Goal: Task Accomplishment & Management: Use online tool/utility

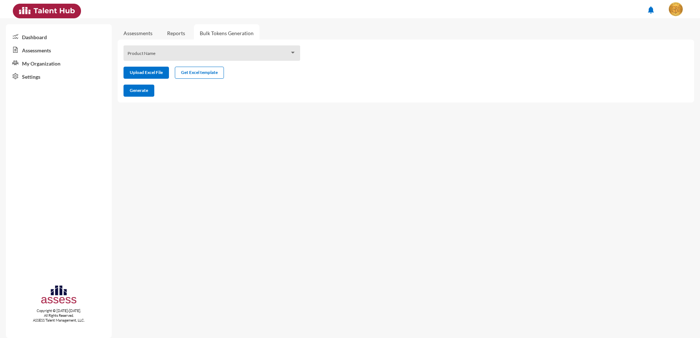
click at [192, 57] on span at bounding box center [209, 56] width 162 height 6
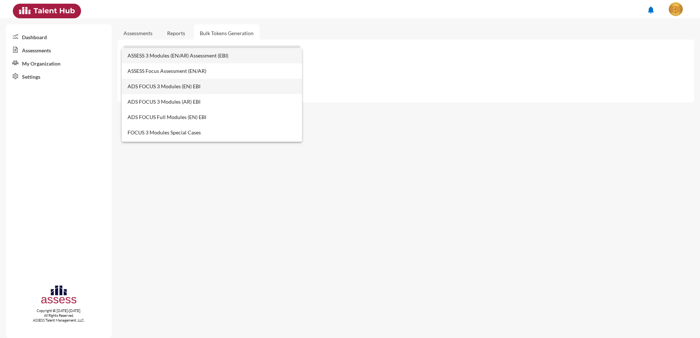
click at [166, 90] on span "ADS FOCUS 3 Modules (EN) EBI" at bounding box center [212, 86] width 169 height 15
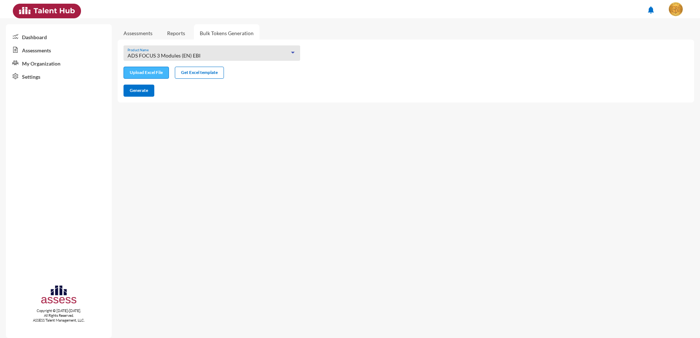
click at [152, 67] on button "Upload Excel File" at bounding box center [146, 73] width 45 height 12
click at [158, 75] on input "file" at bounding box center [146, 74] width 45 height 8
type input "C:\fakepath\excel (1).xlsx"
click at [150, 92] on button "Generate" at bounding box center [139, 91] width 31 height 12
click at [148, 92] on span "Generate" at bounding box center [139, 90] width 18 height 5
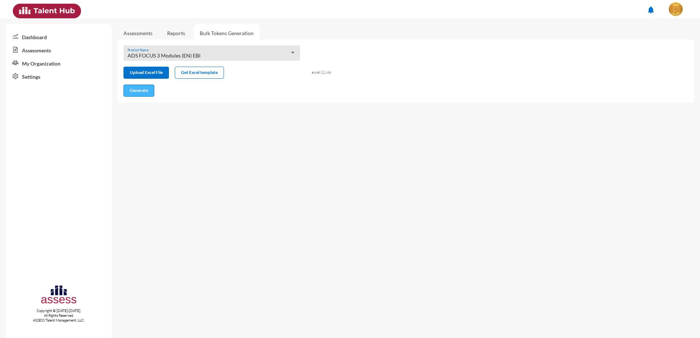
click at [132, 86] on button "Generate" at bounding box center [139, 91] width 31 height 12
click at [146, 92] on span "Generate" at bounding box center [139, 90] width 18 height 5
click at [139, 94] on button "Generate" at bounding box center [139, 91] width 31 height 12
click at [134, 89] on span "Generate" at bounding box center [139, 90] width 18 height 5
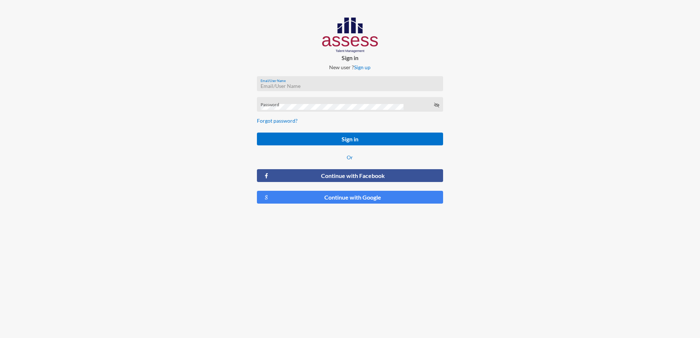
click at [278, 84] on input "Email/User Name" at bounding box center [350, 86] width 179 height 6
type input "N"
type input "nada.moustafa@ebi.gov.eg"
click at [279, 100] on div "Password" at bounding box center [350, 104] width 187 height 15
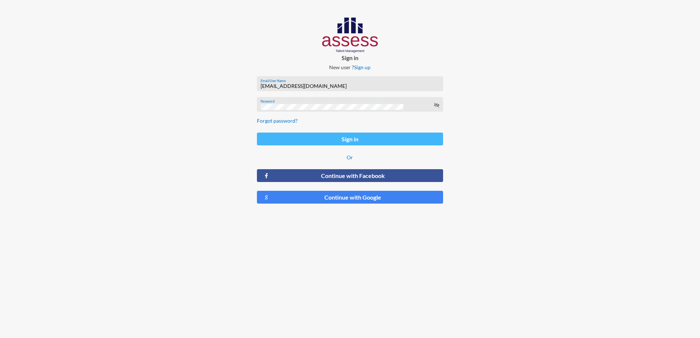
click at [279, 145] on form "nada.moustafa@ebi.gov.eg Email/User Name Password Forgot password? Sign in Or C…" at bounding box center [350, 140] width 198 height 140
click at [287, 142] on button "Sign in" at bounding box center [350, 139] width 187 height 13
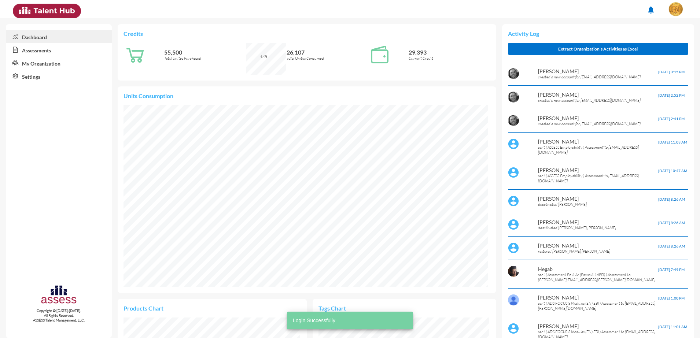
scroll to position [85, 170]
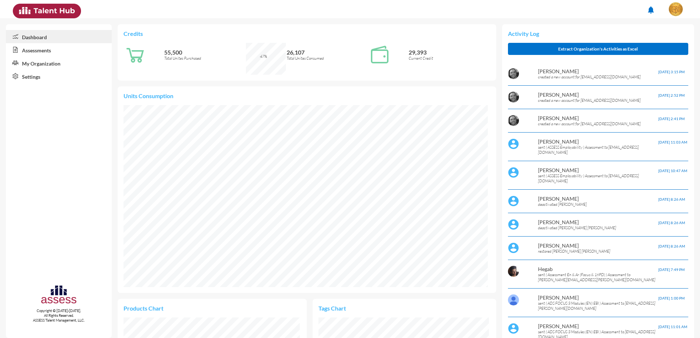
click at [52, 48] on link "Assessments" at bounding box center [59, 49] width 106 height 13
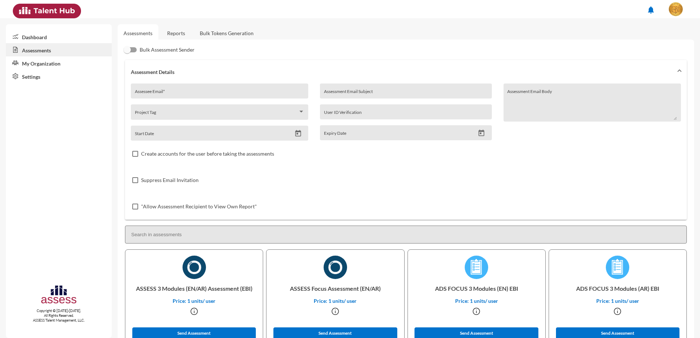
click at [214, 33] on link "Bulk Tokens Generation" at bounding box center [227, 33] width 66 height 18
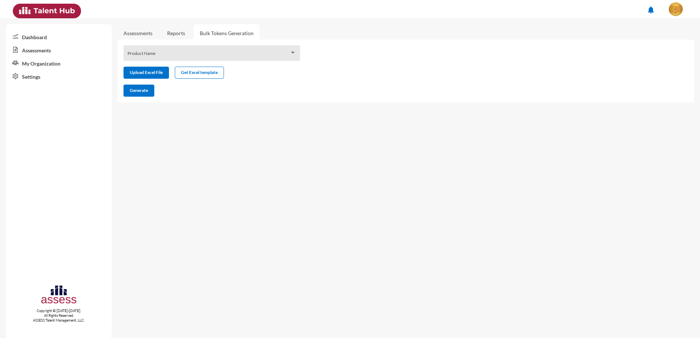
click at [209, 49] on div "Product Name" at bounding box center [212, 54] width 169 height 11
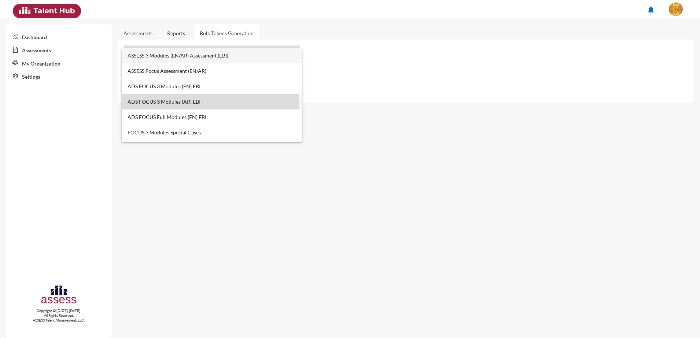
click at [182, 98] on span "ADS FOCUS 3 Modules (AR) EBI" at bounding box center [212, 101] width 169 height 15
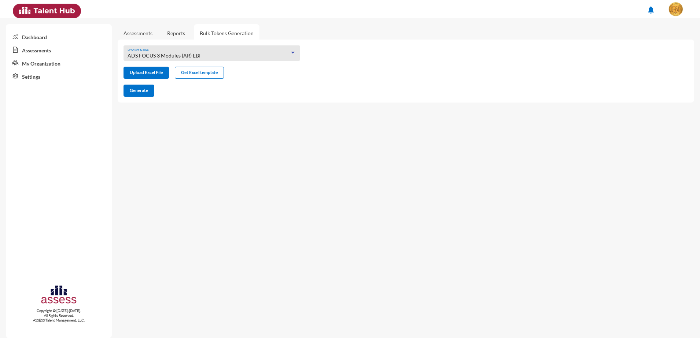
click at [181, 54] on span "ADS FOCUS 3 Modules (AR) EBI" at bounding box center [164, 55] width 73 height 6
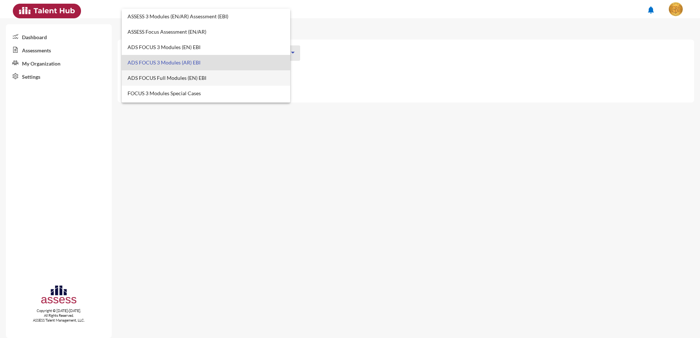
scroll to position [7, 0]
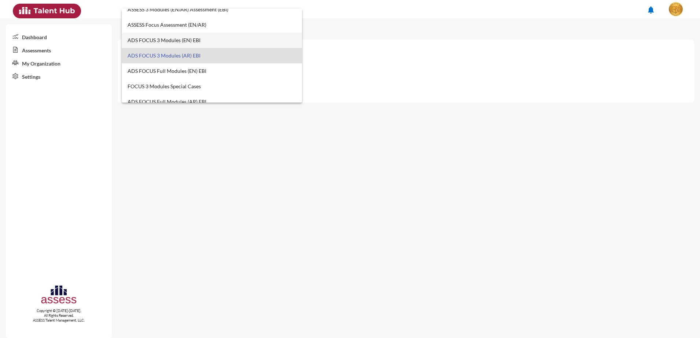
click at [180, 42] on span "ADS FOCUS 3 Modules (EN) EBI" at bounding box center [212, 40] width 169 height 15
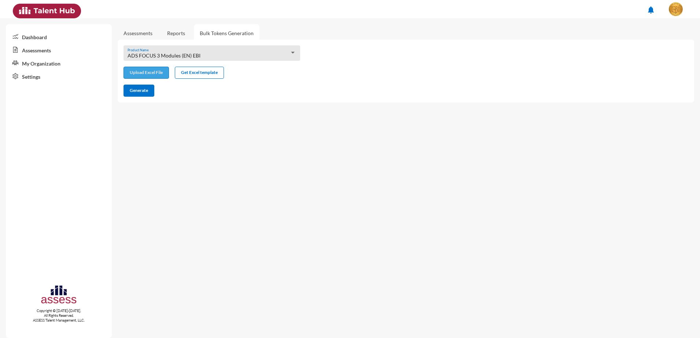
click at [142, 73] on input "file" at bounding box center [146, 74] width 45 height 8
type input "C:\fakepath\excel (1).xlsx"
click at [132, 89] on span "Generate" at bounding box center [139, 90] width 18 height 5
click at [148, 90] on span "Generate" at bounding box center [139, 90] width 18 height 5
click at [140, 91] on span "Generate" at bounding box center [139, 90] width 18 height 5
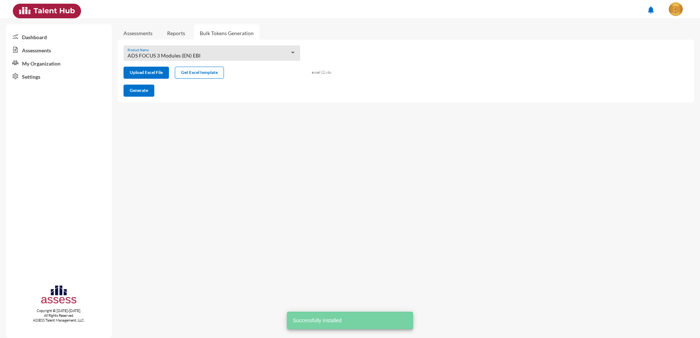
click at [297, 318] on span "Successfully installed" at bounding box center [317, 320] width 49 height 7
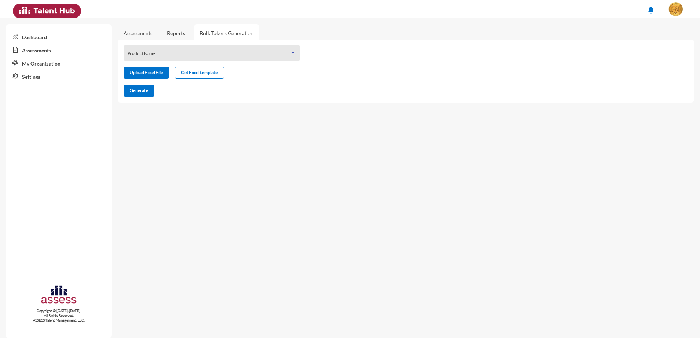
click at [171, 56] on span at bounding box center [209, 56] width 162 height 6
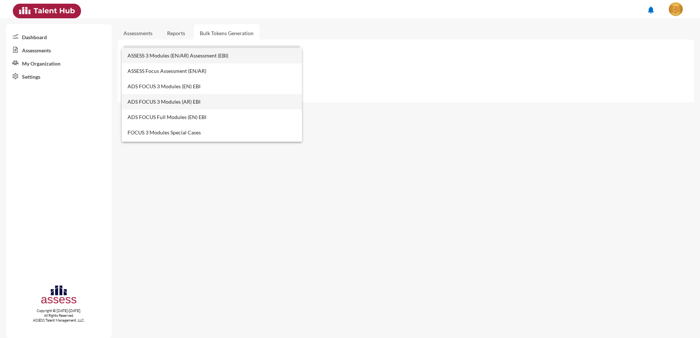
click at [168, 99] on span "ADS FOCUS 3 Modules (AR) EBI" at bounding box center [212, 101] width 169 height 15
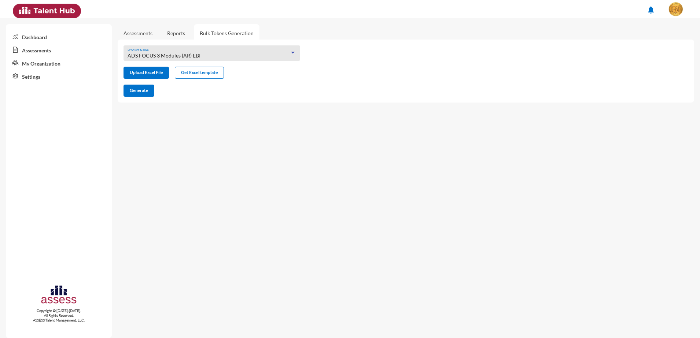
click at [168, 46] on div "ADS FOCUS 3 Modules ([GEOGRAPHIC_DATA]) EBI Product Name" at bounding box center [212, 52] width 177 height 15
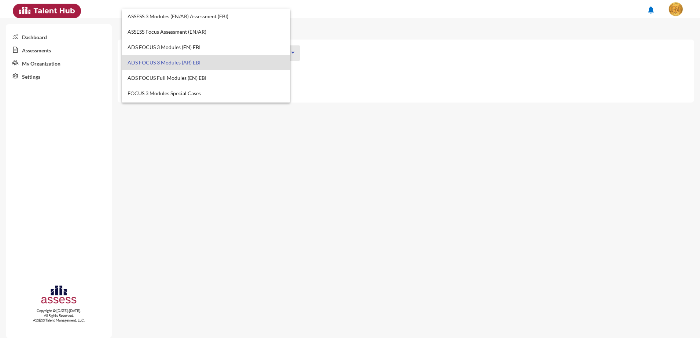
scroll to position [7, 0]
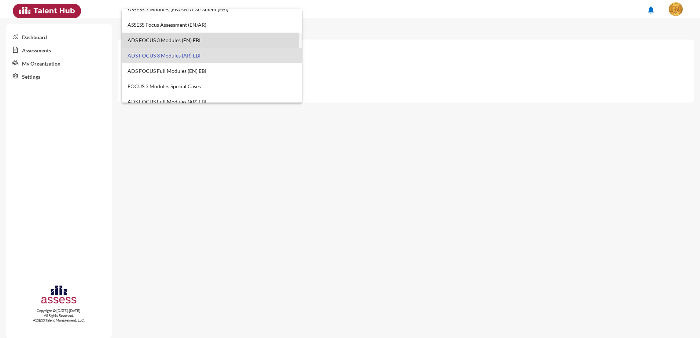
click at [172, 44] on span "ADS FOCUS 3 Modules (EN) EBI" at bounding box center [212, 40] width 169 height 15
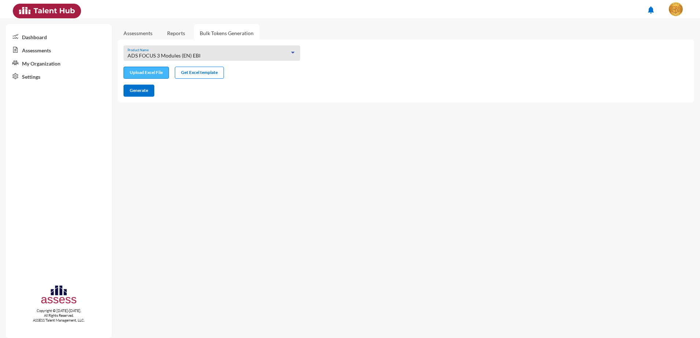
click at [136, 73] on input "file" at bounding box center [146, 74] width 45 height 8
type input "C:\fakepath\excel (1).xlsx"
click at [137, 93] on span "Generate" at bounding box center [139, 90] width 18 height 5
click at [172, 46] on div "ADS FOCUS 3 Modules (EN) EBI Product Name" at bounding box center [212, 52] width 177 height 15
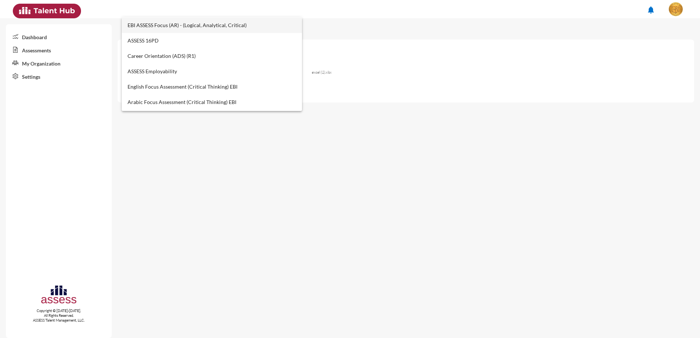
scroll to position [275, 0]
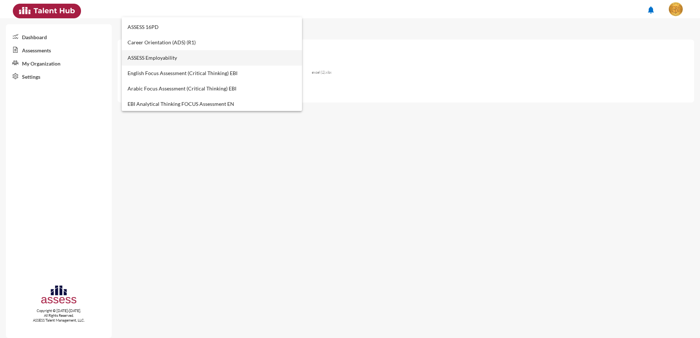
click at [170, 61] on span "ASSESS Employability" at bounding box center [212, 57] width 169 height 15
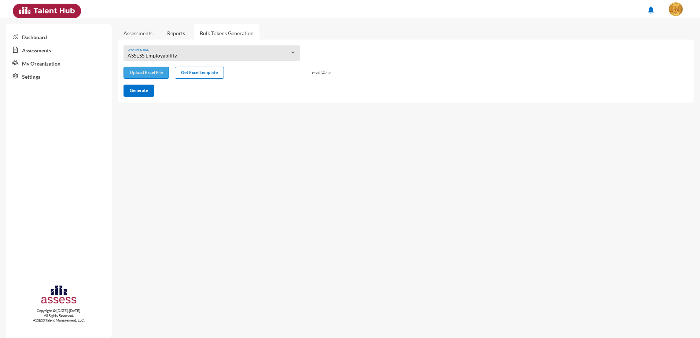
click at [158, 73] on input "file" at bounding box center [146, 74] width 45 height 8
click at [143, 93] on span "Generate" at bounding box center [139, 90] width 18 height 5
click at [141, 90] on span "Generate" at bounding box center [139, 90] width 18 height 5
click at [136, 92] on span "Generate" at bounding box center [139, 90] width 18 height 5
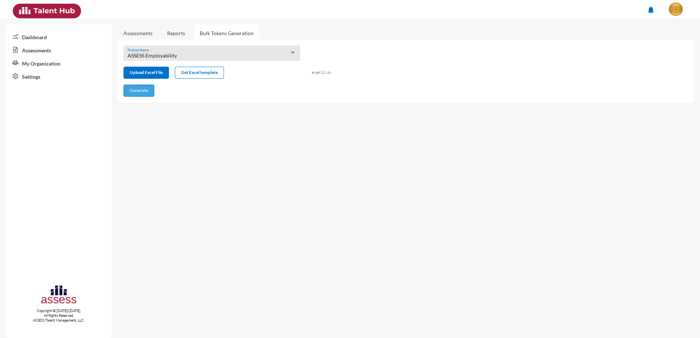
click at [136, 92] on span "Generate" at bounding box center [139, 90] width 18 height 5
drag, startPoint x: 136, startPoint y: 92, endPoint x: 142, endPoint y: 105, distance: 14.6
click at [140, 102] on div "ASSESS Employability Product Name Upload Excel File Get Excel template excel (1…" at bounding box center [406, 71] width 577 height 63
click at [129, 92] on button "Generate" at bounding box center [139, 91] width 31 height 12
click at [212, 59] on div "Product Name" at bounding box center [212, 54] width 169 height 11
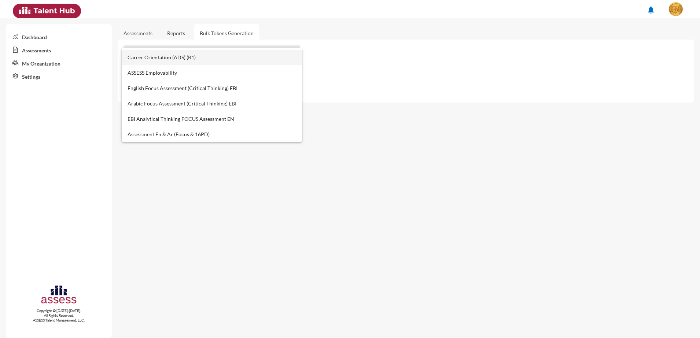
scroll to position [275, 0]
click at [179, 92] on span "ASSESS Employability" at bounding box center [212, 88] width 169 height 15
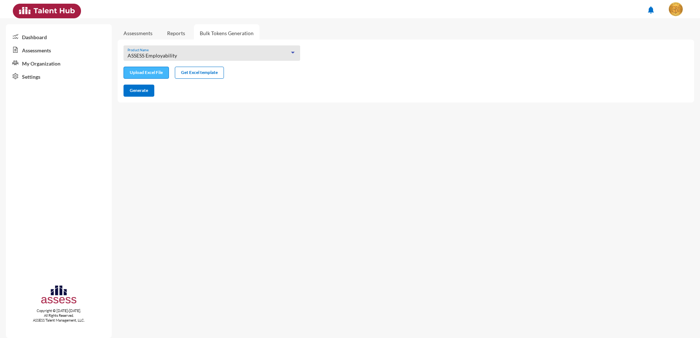
click at [162, 70] on input "file" at bounding box center [146, 74] width 45 height 8
type input "C:\fakepath\excel (1).xlsx"
click at [130, 89] on span "Generate" at bounding box center [139, 90] width 18 height 5
